Goal: Task Accomplishment & Management: Manage account settings

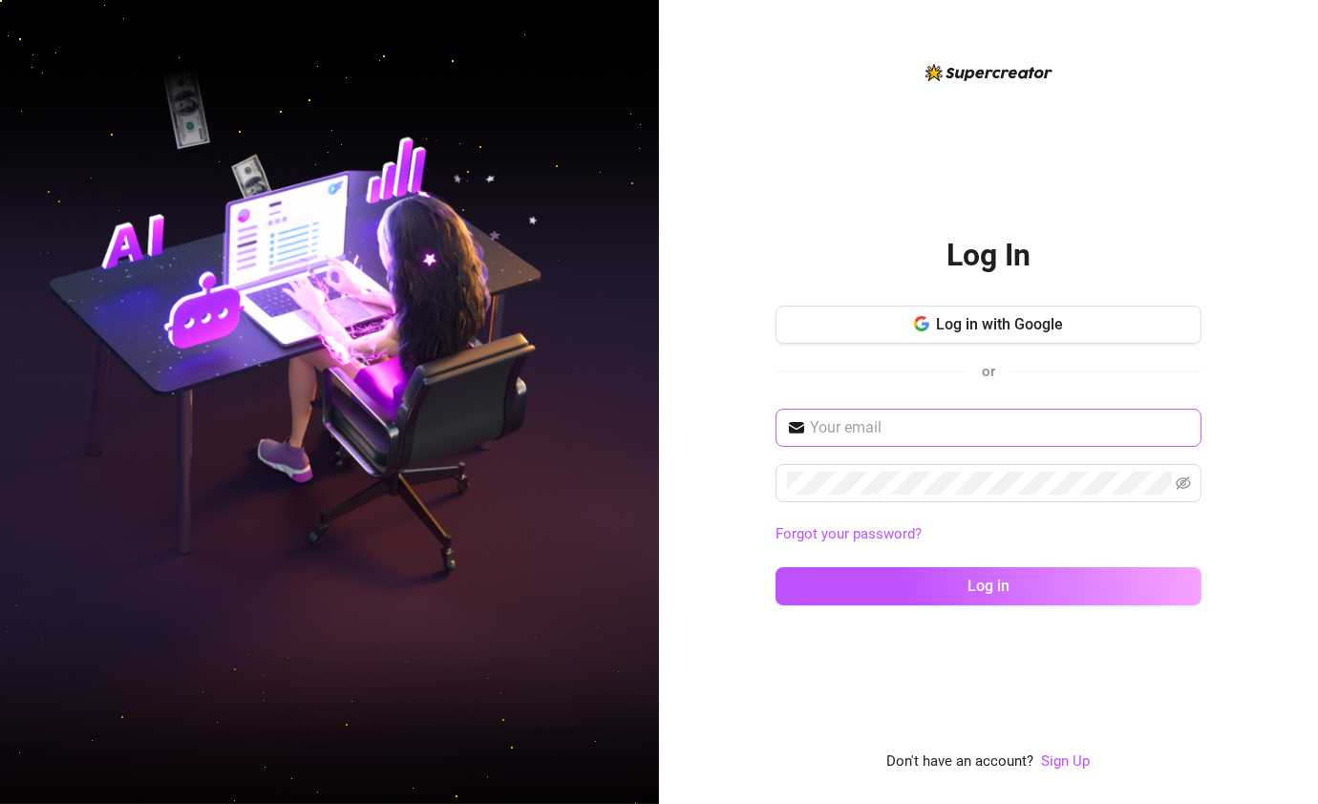
click at [983, 424] on input "text" at bounding box center [1000, 428] width 380 height 23
type input "[EMAIL_ADDRESS][DOMAIN_NAME]"
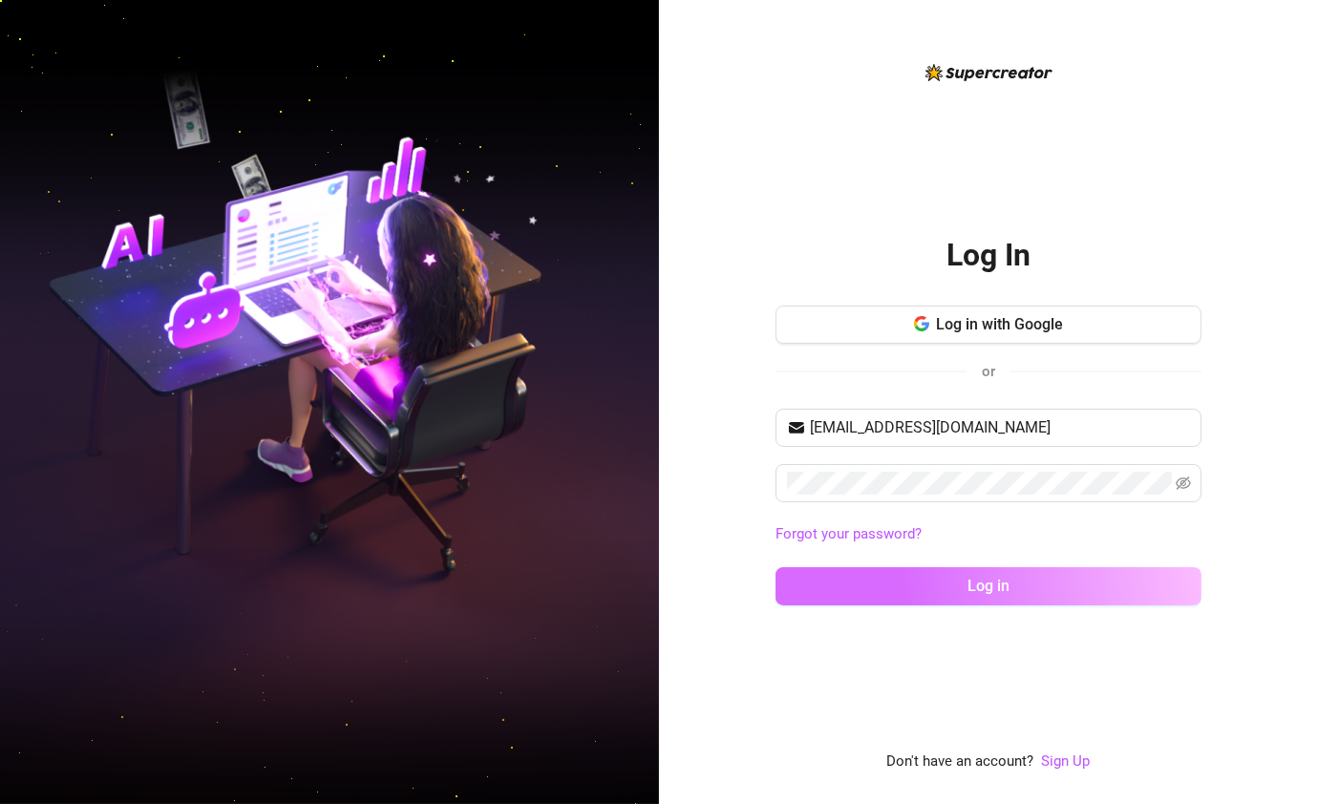
click at [976, 582] on span "Log in" at bounding box center [989, 586] width 42 height 18
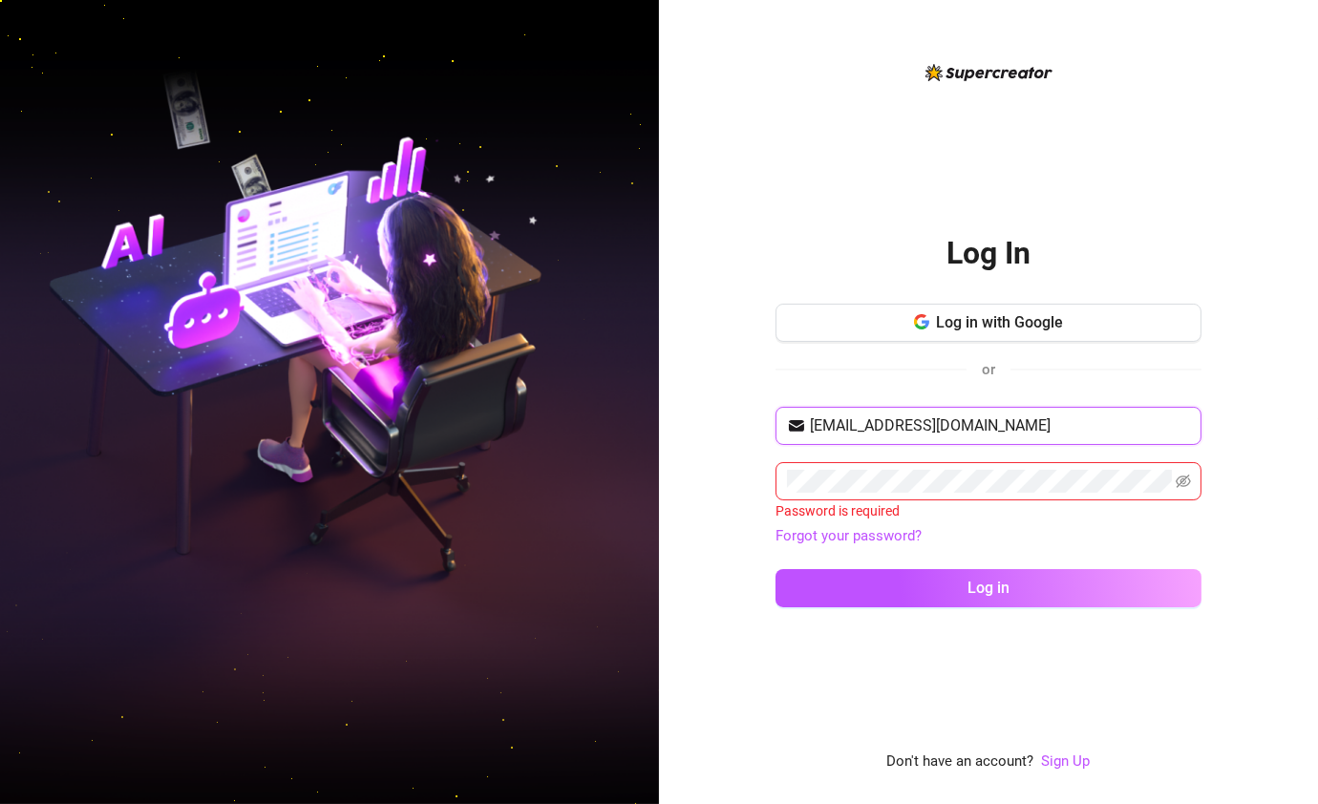
click at [989, 431] on input "[EMAIL_ADDRESS][DOMAIN_NAME]" at bounding box center [1000, 426] width 380 height 23
click at [1072, 430] on input "[EMAIL_ADDRESS][DOMAIN_NAME]" at bounding box center [1000, 426] width 380 height 23
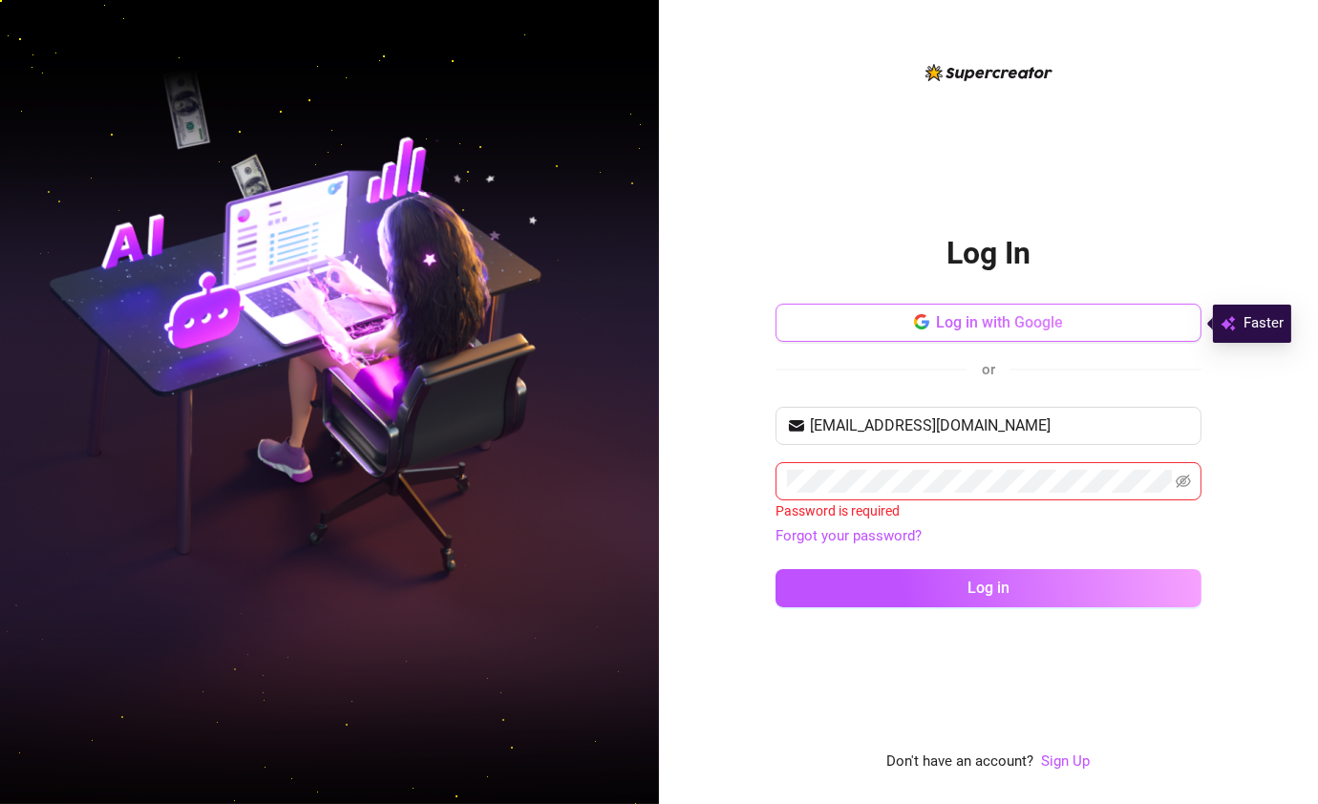
click at [1028, 324] on span "Log in with Google" at bounding box center [1000, 322] width 127 height 18
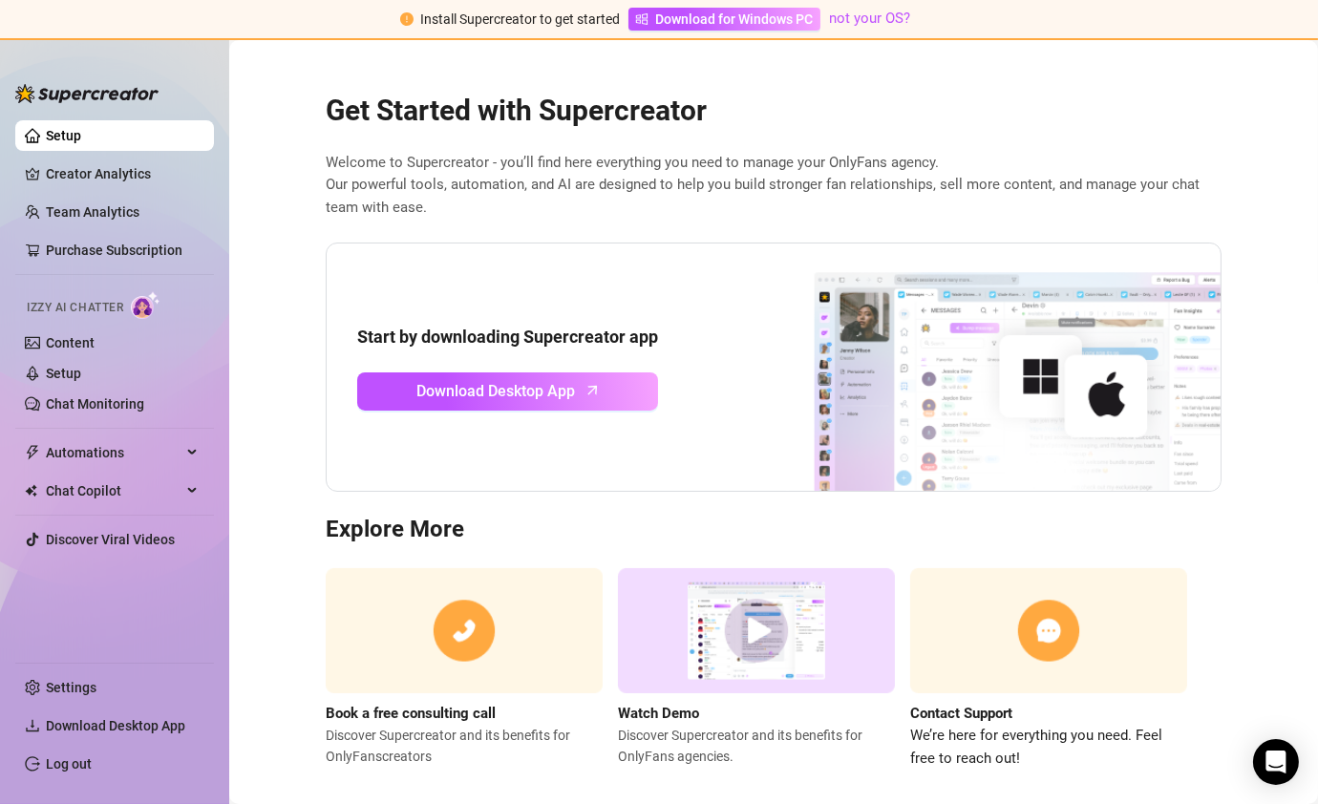
scroll to position [22, 0]
